Goal: Transaction & Acquisition: Purchase product/service

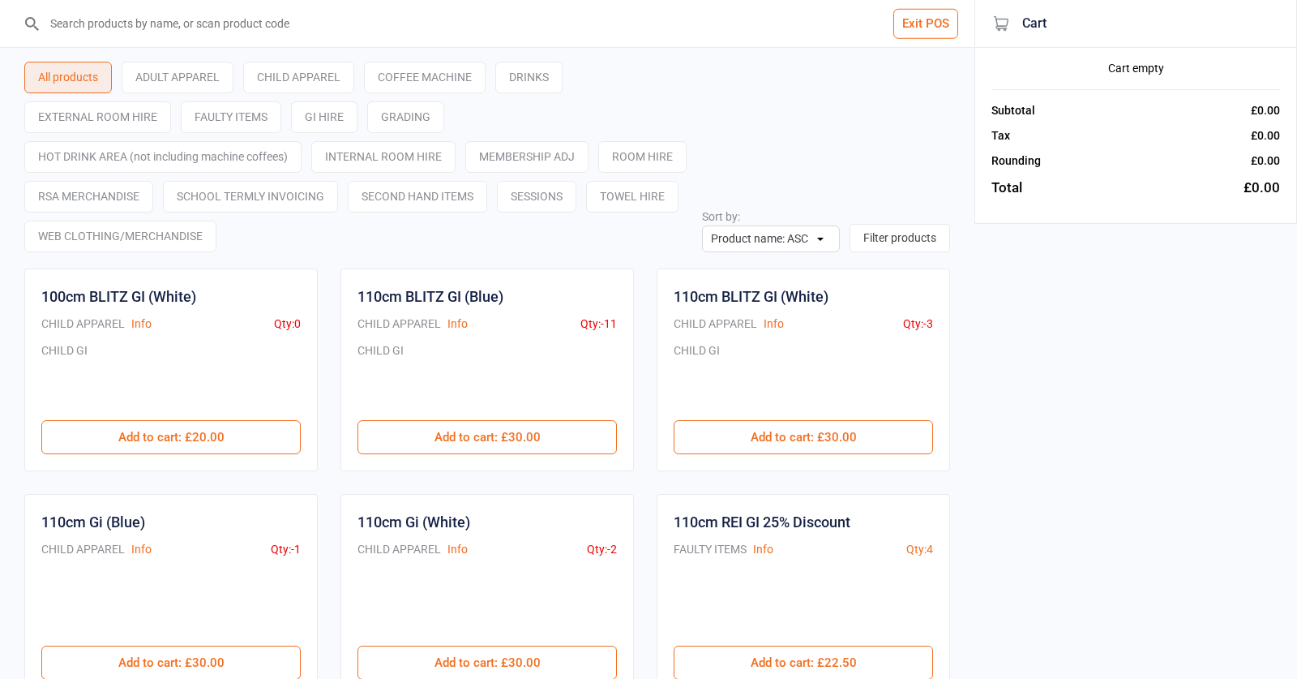
click at [145, 34] on input "search" at bounding box center [497, 23] width 910 height 47
click at [155, 92] on div "ADULT APPAREL" at bounding box center [178, 78] width 112 height 32
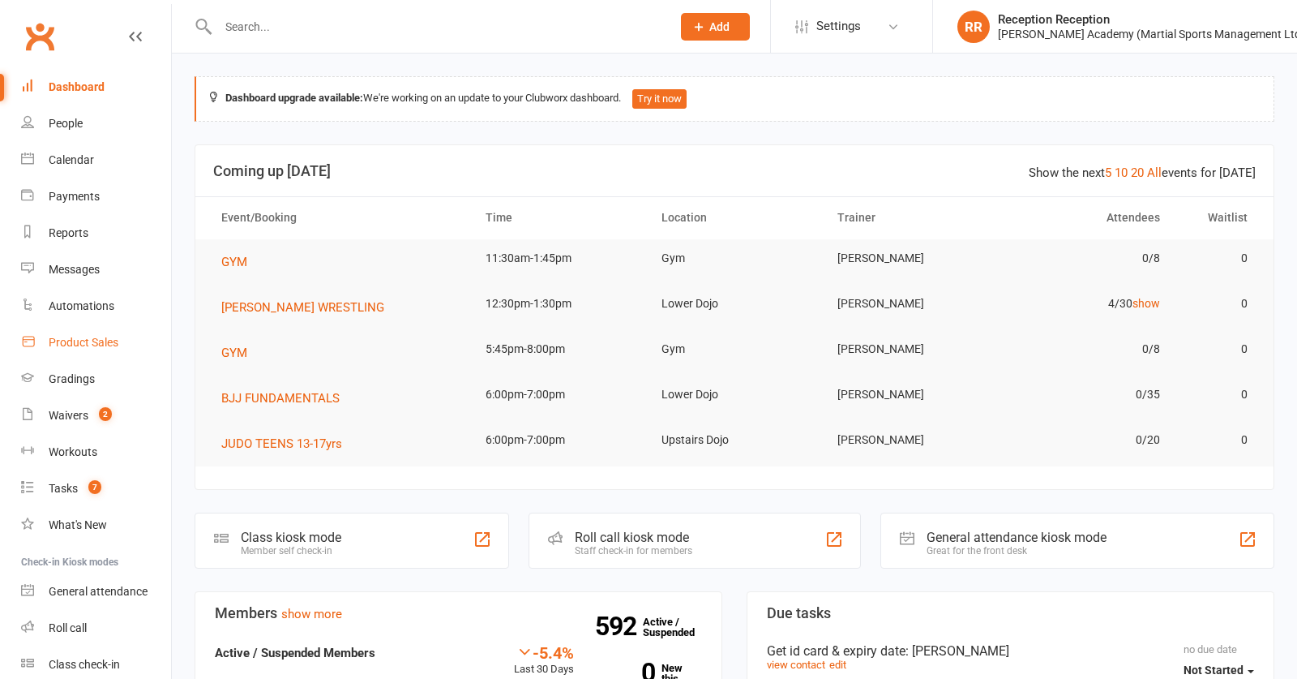
click at [69, 345] on div "Product Sales" at bounding box center [84, 342] width 70 height 13
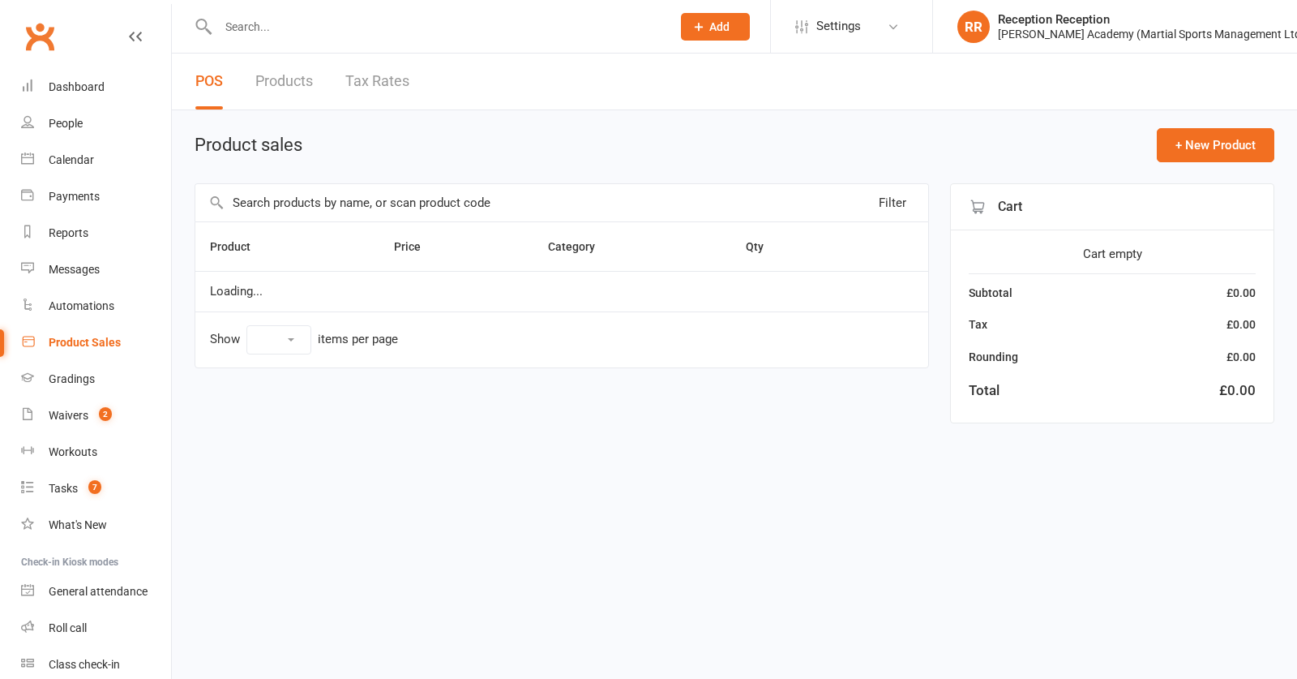
select select "50"
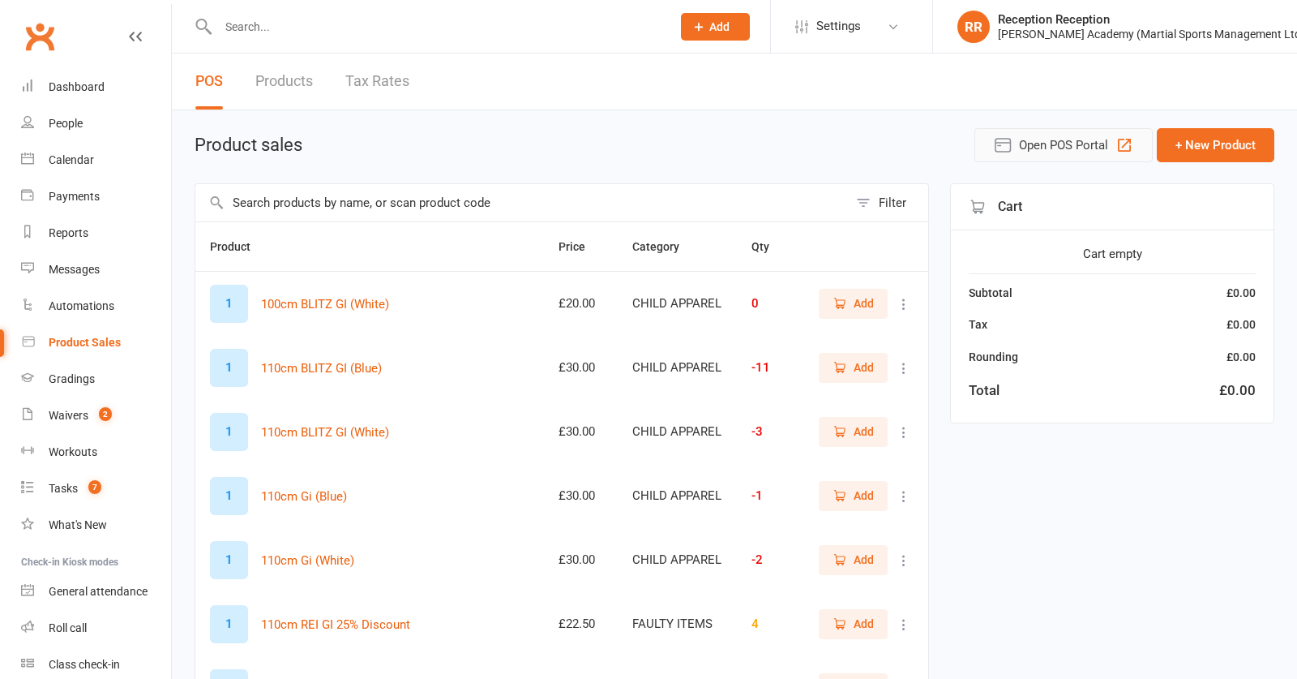
click at [1106, 150] on span "Open POS Portal" at bounding box center [1063, 144] width 89 height 19
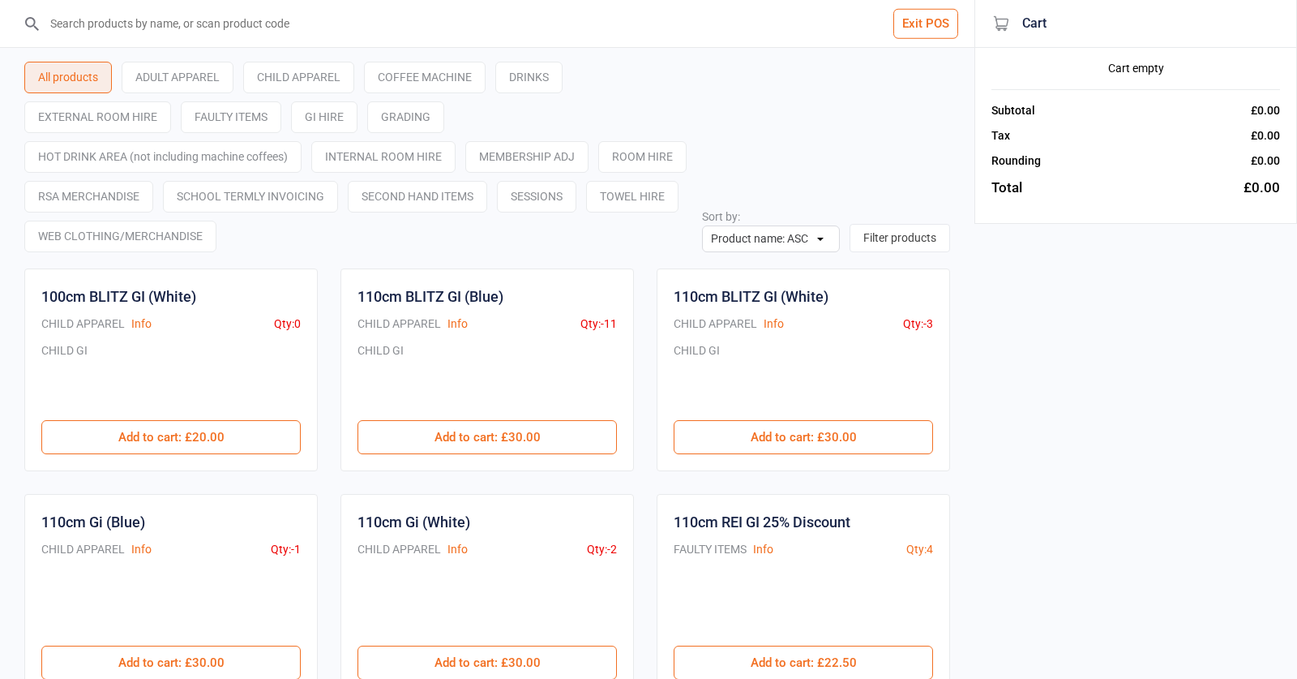
click at [165, 75] on div "ADULT APPAREL" at bounding box center [178, 78] width 112 height 32
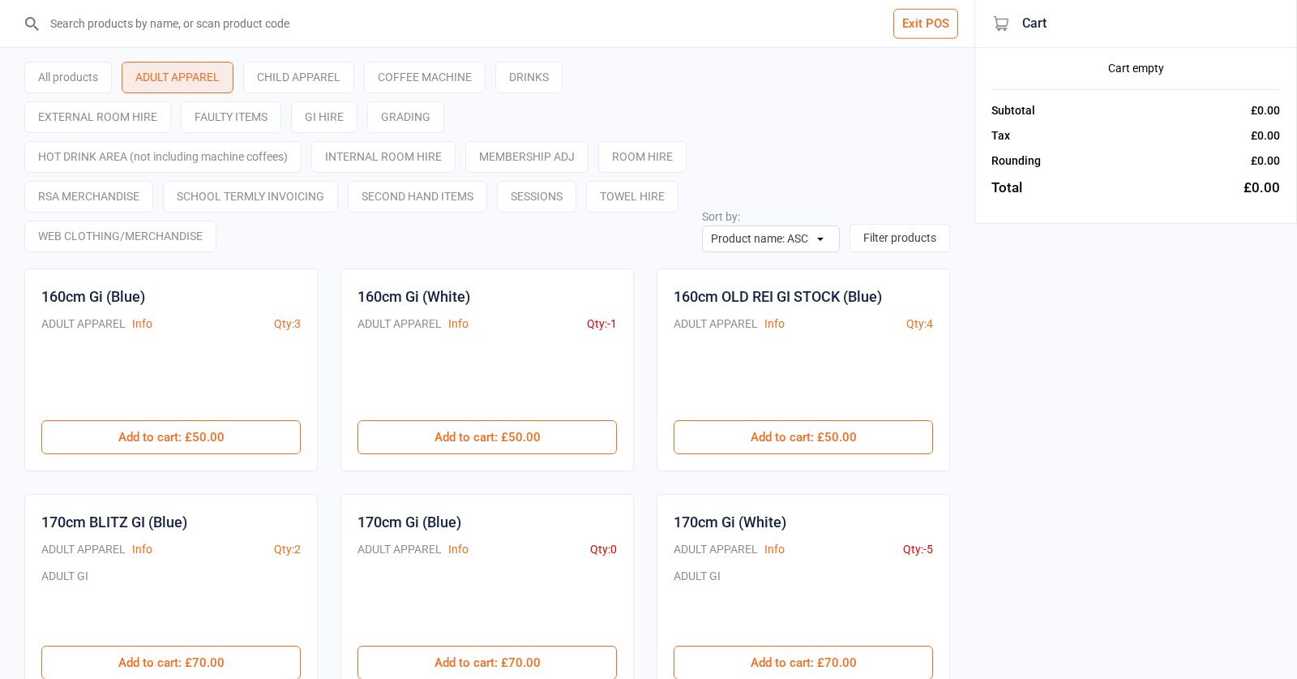
click at [334, 113] on div "GI HIRE" at bounding box center [324, 117] width 66 height 32
